Goal: Communication & Community: Answer question/provide support

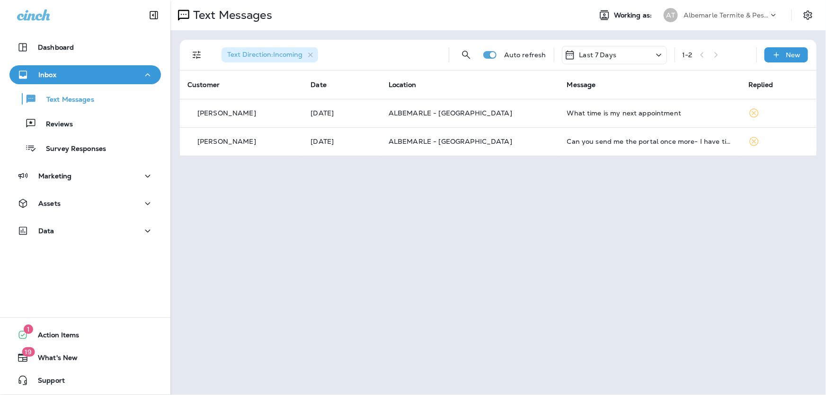
click at [727, 6] on div "AT Albemarle Termite & Pest Control" at bounding box center [721, 15] width 126 height 19
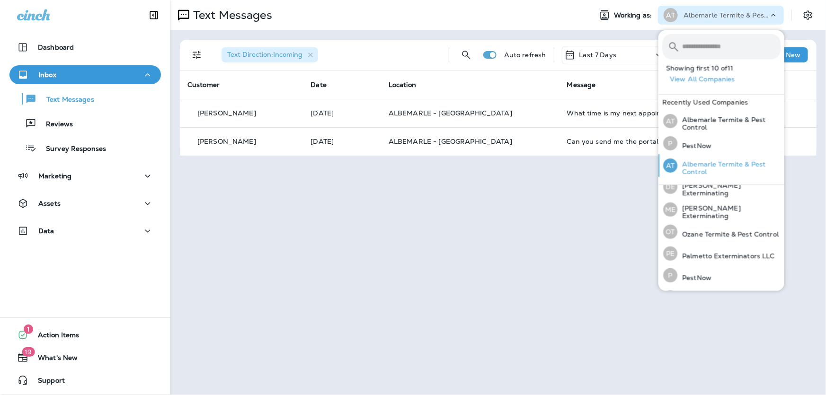
scroll to position [129, 0]
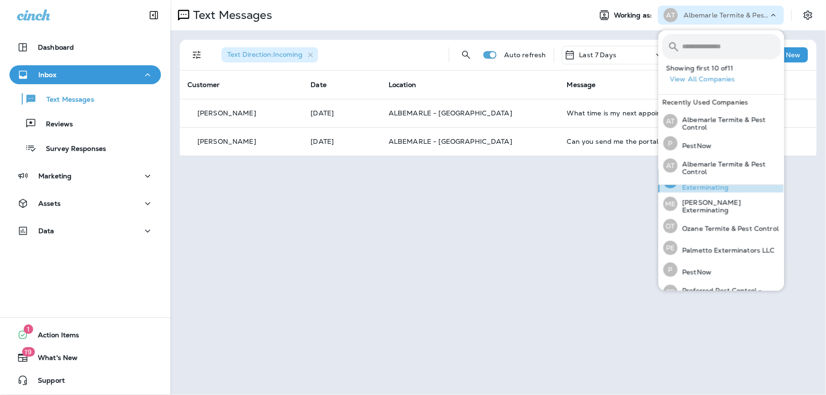
click at [715, 193] on div "[PERSON_NAME] Exterminating" at bounding box center [722, 181] width 125 height 23
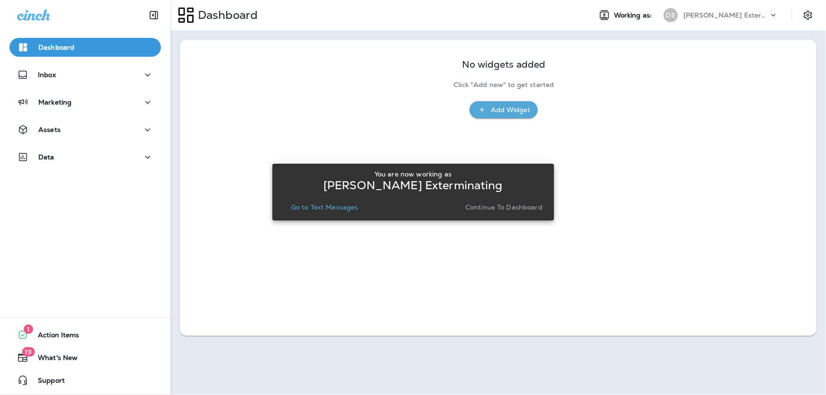
click at [333, 209] on p "Go to Text Messages" at bounding box center [324, 208] width 67 height 8
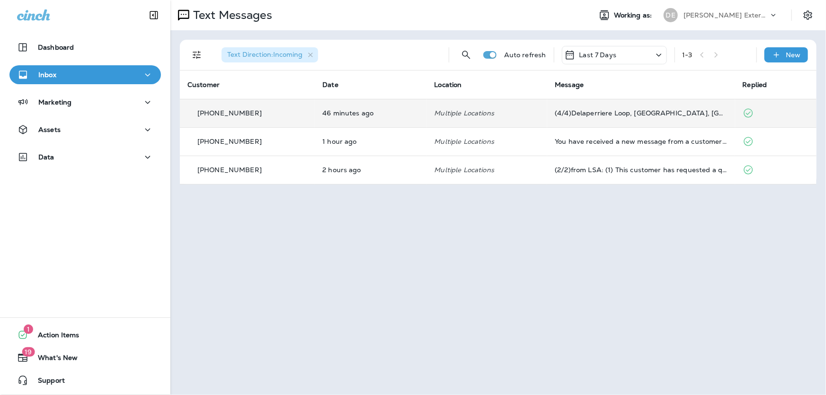
click at [595, 116] on div "(4/4)Delaperriere Loop, [GEOGRAPHIC_DATA], [GEOGRAPHIC_DATA] 30549. Thanks!." at bounding box center [641, 113] width 172 height 8
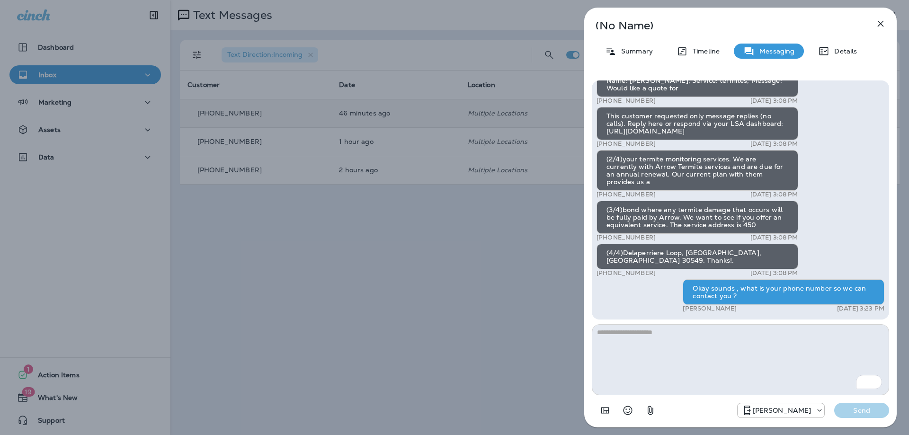
click at [826, 24] on icon "button" at bounding box center [880, 23] width 11 height 11
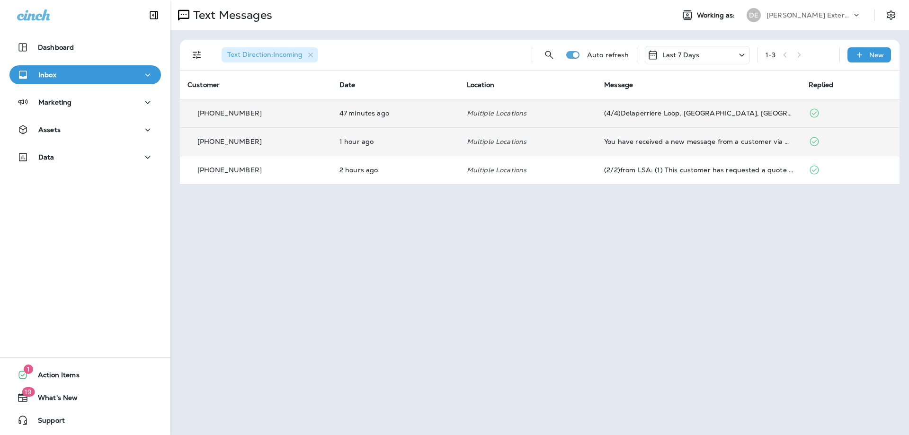
click at [460, 143] on td "Multiple Locations" at bounding box center [527, 141] width 137 height 28
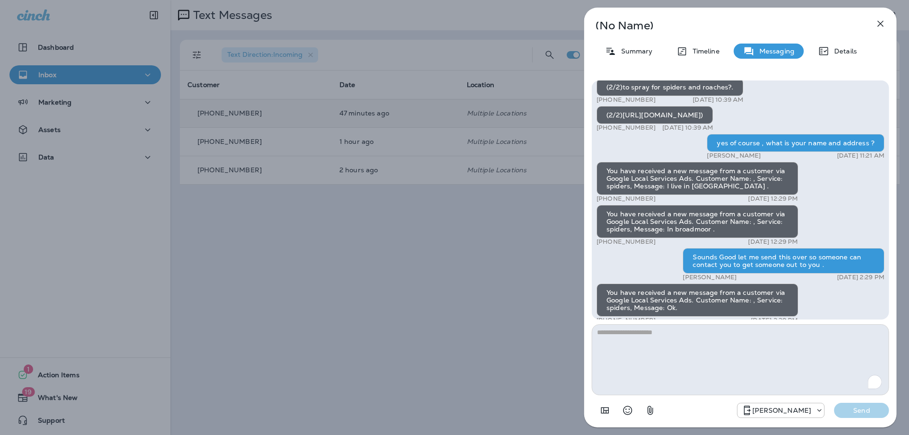
click at [606, 140] on div "(No Name) Summary Timeline Messaging Details (1/2)You have received a new messa…" at bounding box center [740, 218] width 312 height 420
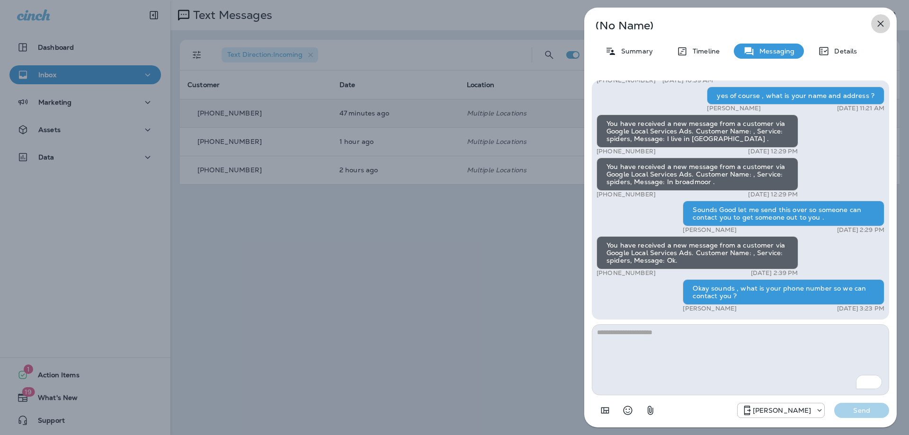
click at [826, 25] on icon "button" at bounding box center [881, 24] width 6 height 6
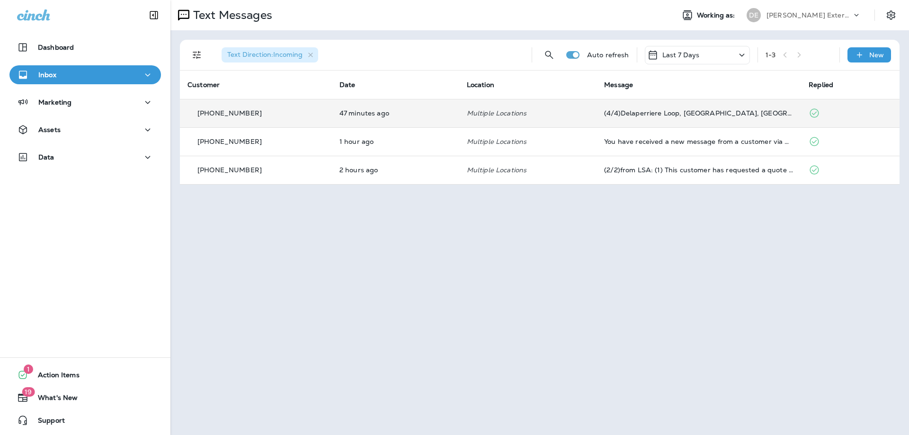
click at [651, 142] on div "You have received a new message from a customer via Google Local Services Ads. …" at bounding box center [698, 142] width 189 height 8
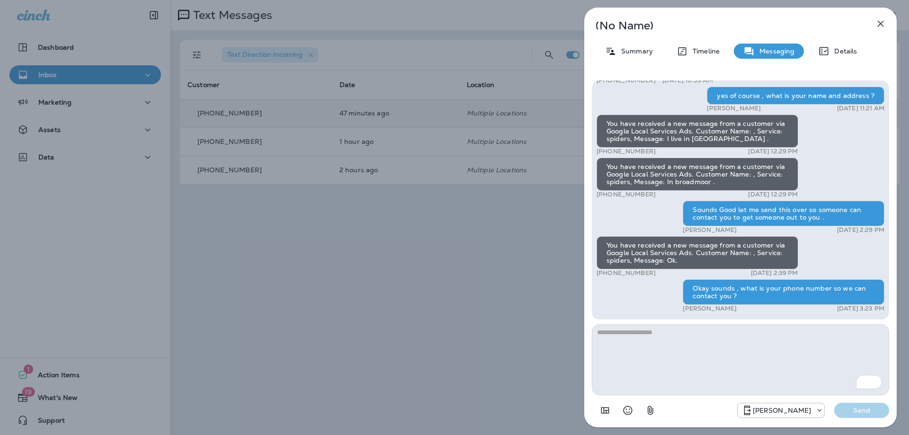
click at [826, 22] on icon "button" at bounding box center [880, 23] width 11 height 11
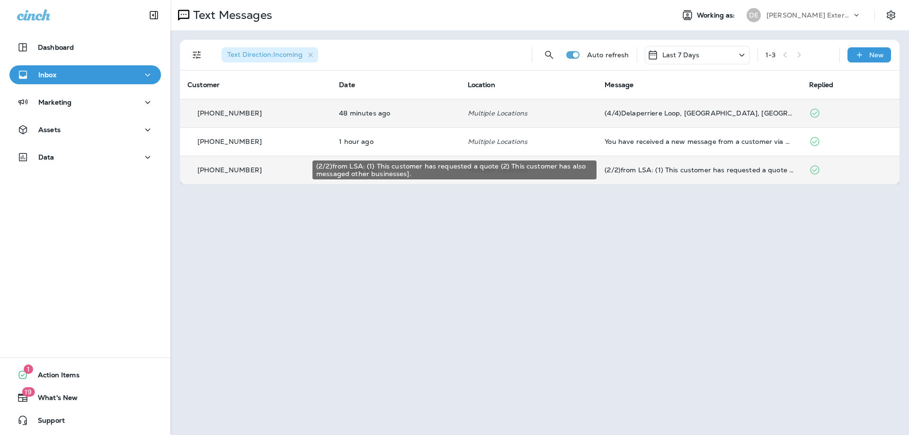
click at [678, 171] on div "(2/2)from LSA: (1) This customer has requested a quote (2) This customer has al…" at bounding box center [699, 170] width 189 height 8
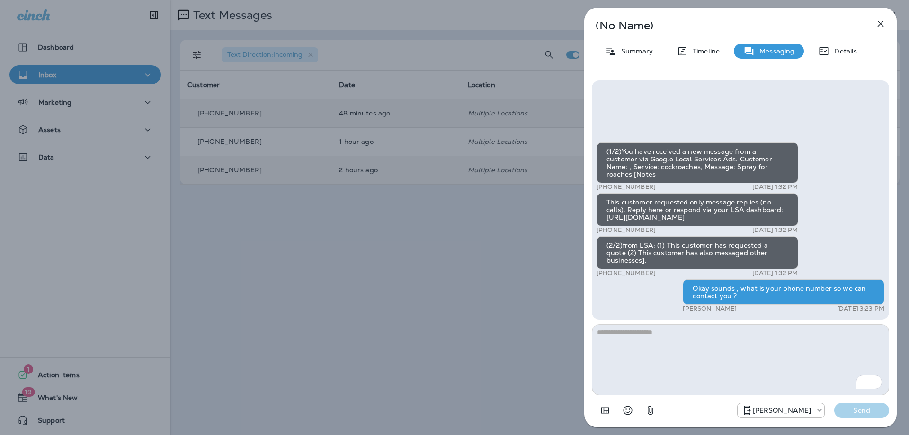
drag, startPoint x: 716, startPoint y: 225, endPoint x: 602, endPoint y: 229, distance: 114.6
click at [602, 226] on div "This customer requested only message replies (no calls). Reply here or respond …" at bounding box center [698, 209] width 202 height 33
copy div "[URL][DOMAIN_NAME]"
